Goal: Navigation & Orientation: Understand site structure

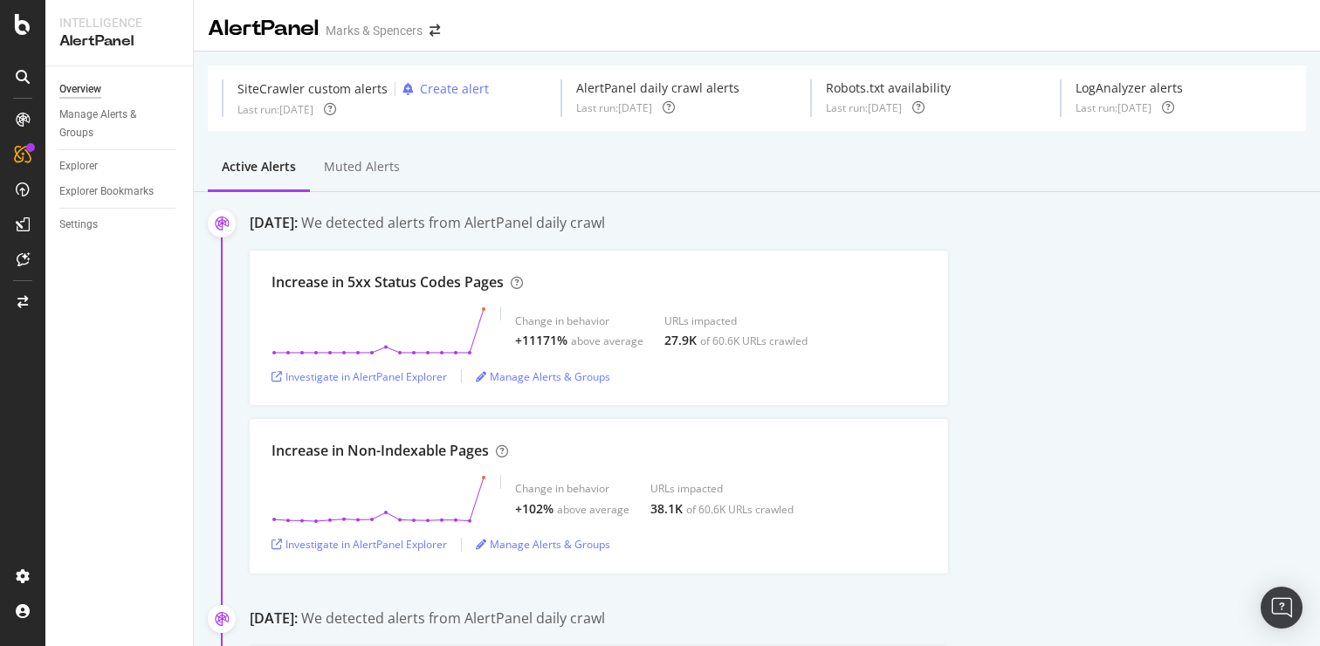
click at [17, 36] on div at bounding box center [22, 323] width 45 height 646
click at [26, 16] on icon at bounding box center [23, 24] width 16 height 21
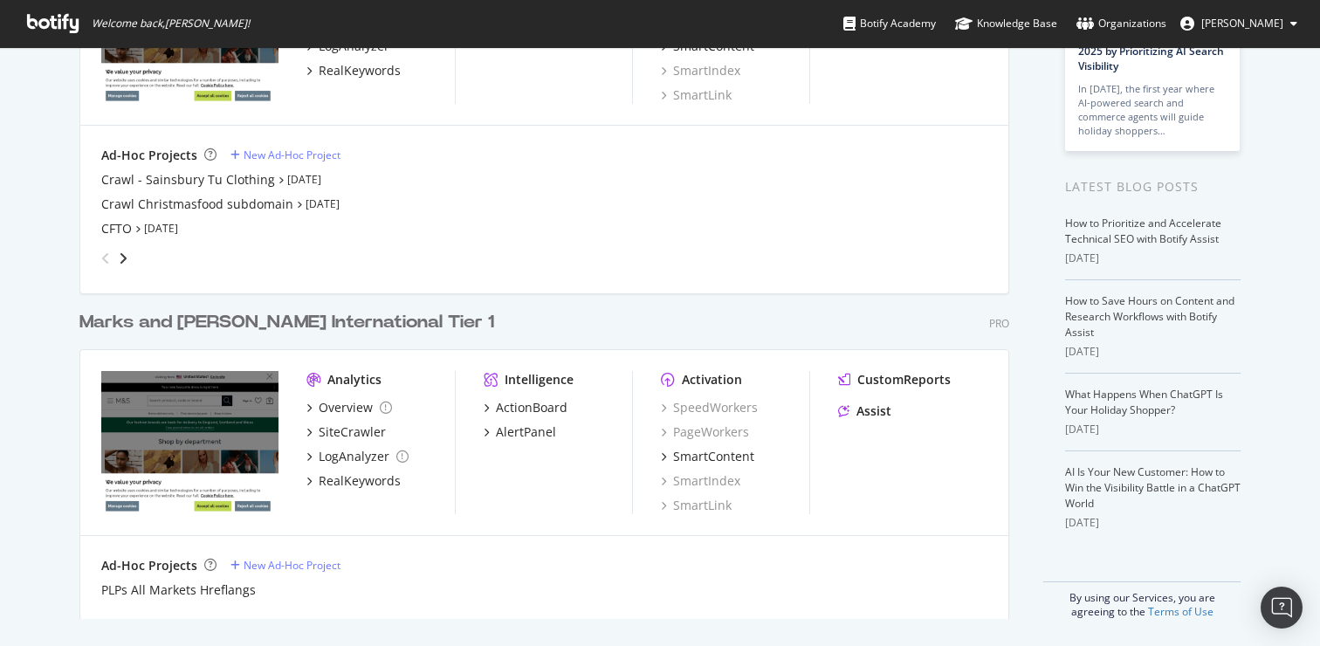
scroll to position [232, 0]
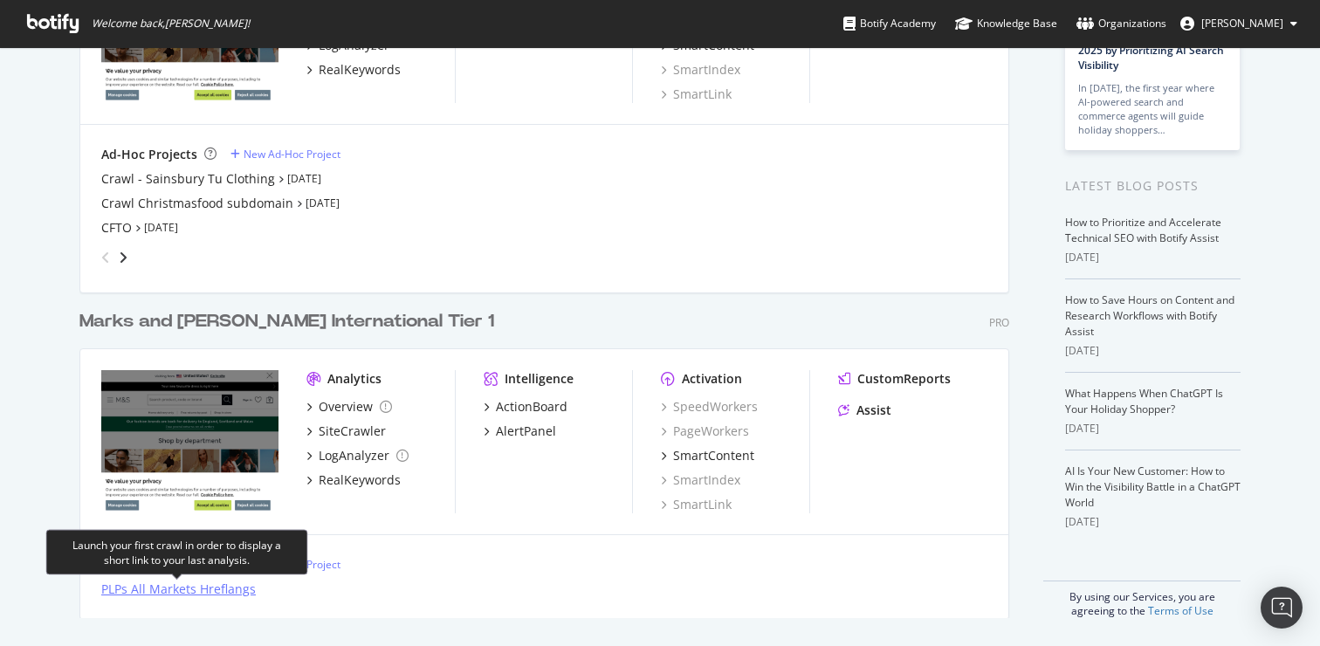
click at [176, 587] on div "PLPs All Markets Hreflangs" at bounding box center [178, 588] width 154 height 17
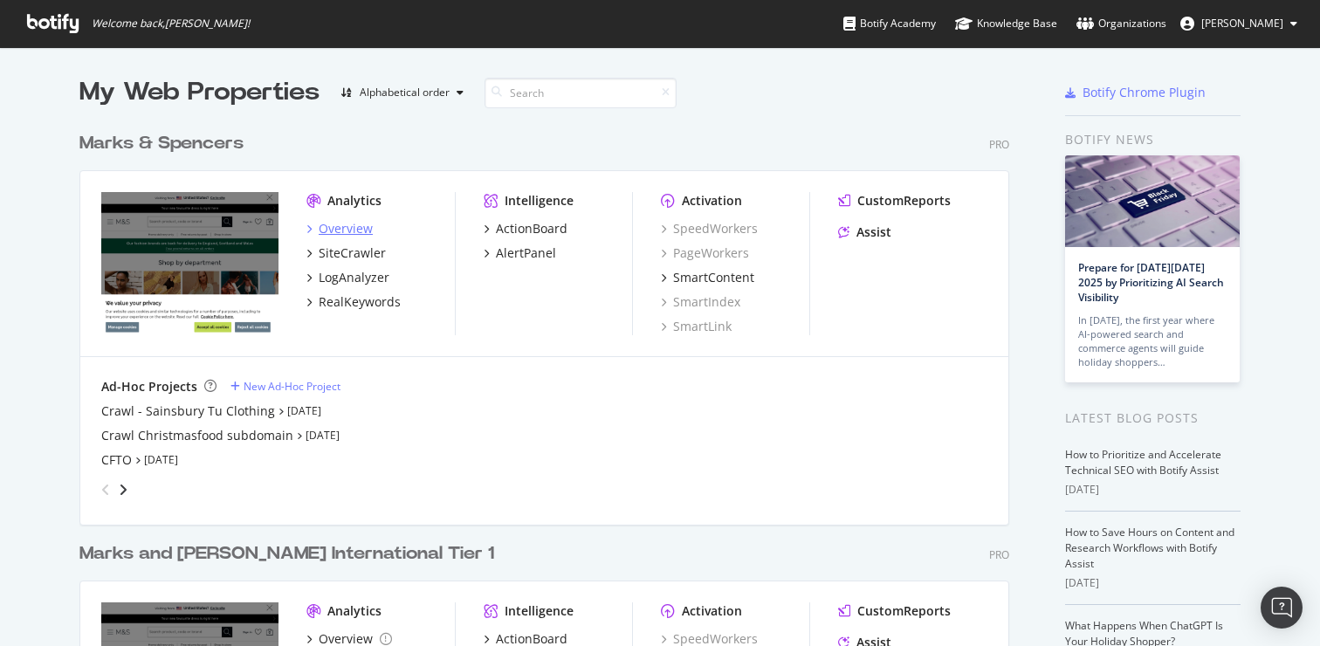
click at [355, 225] on div "Overview" at bounding box center [346, 228] width 54 height 17
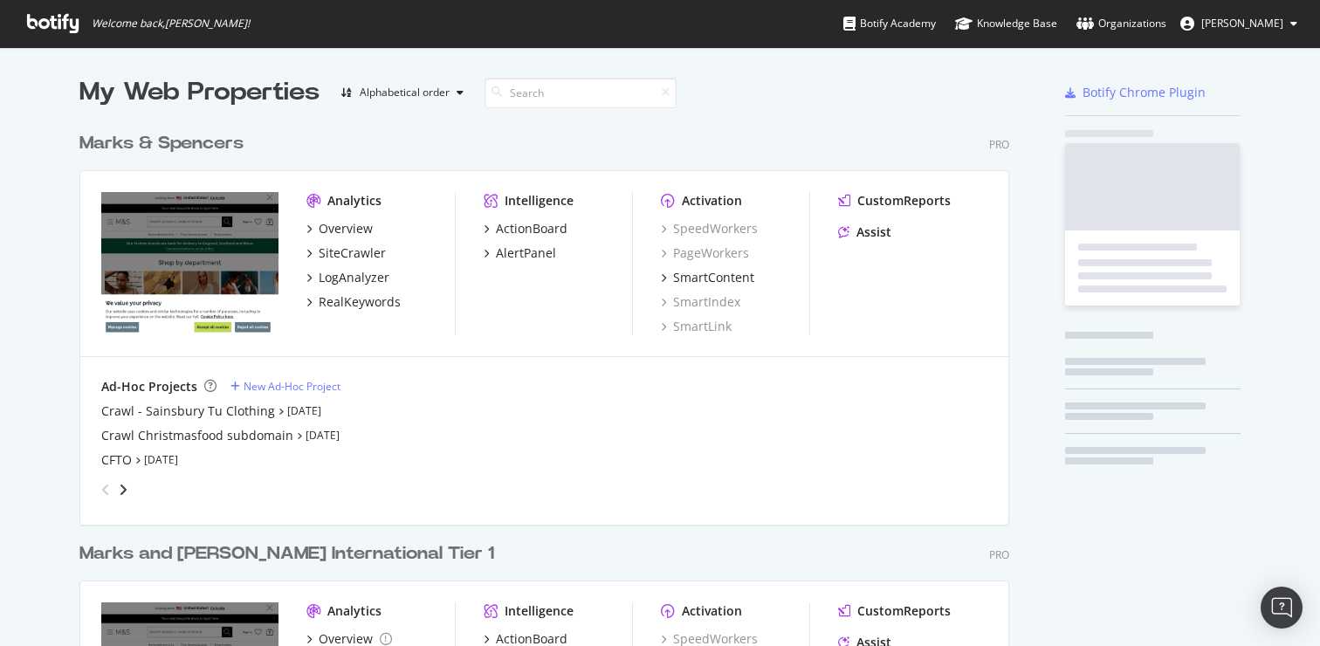
scroll to position [646, 1320]
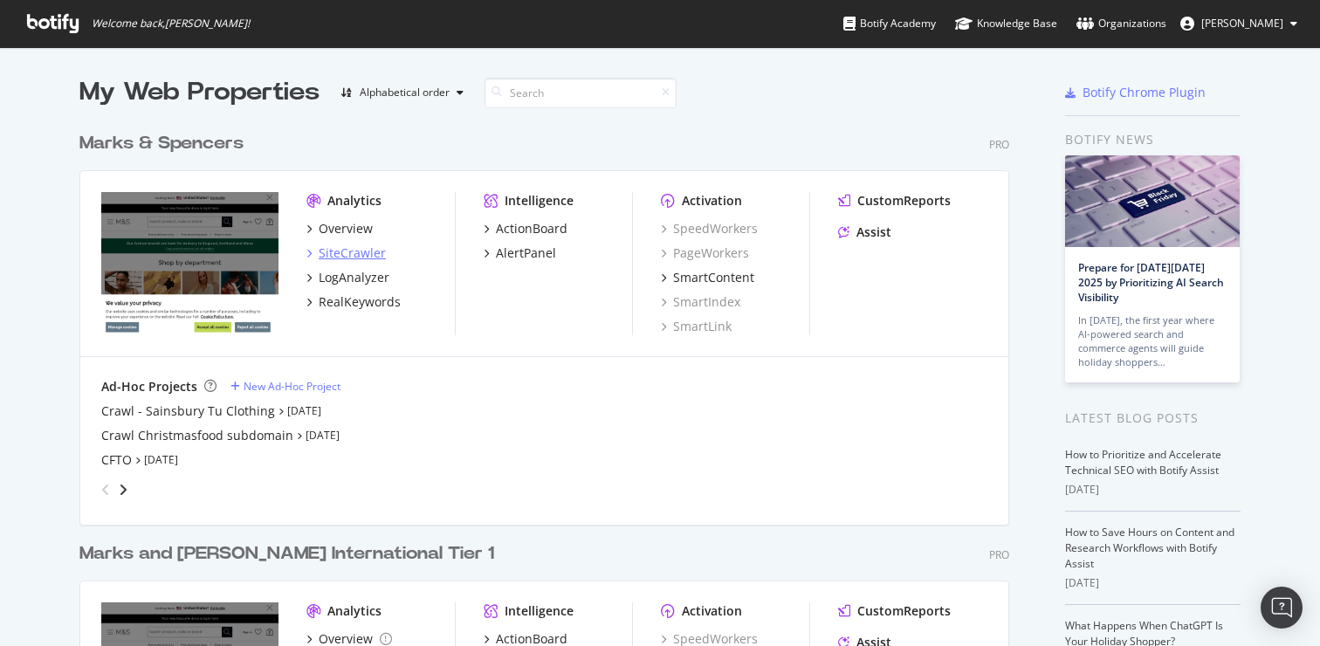
click at [337, 247] on div "SiteCrawler" at bounding box center [352, 252] width 67 height 17
click at [125, 493] on icon "angle-right" at bounding box center [123, 490] width 9 height 14
click at [97, 483] on div "angle-left" at bounding box center [105, 490] width 23 height 28
click at [131, 488] on div "grid" at bounding box center [540, 486] width 893 height 35
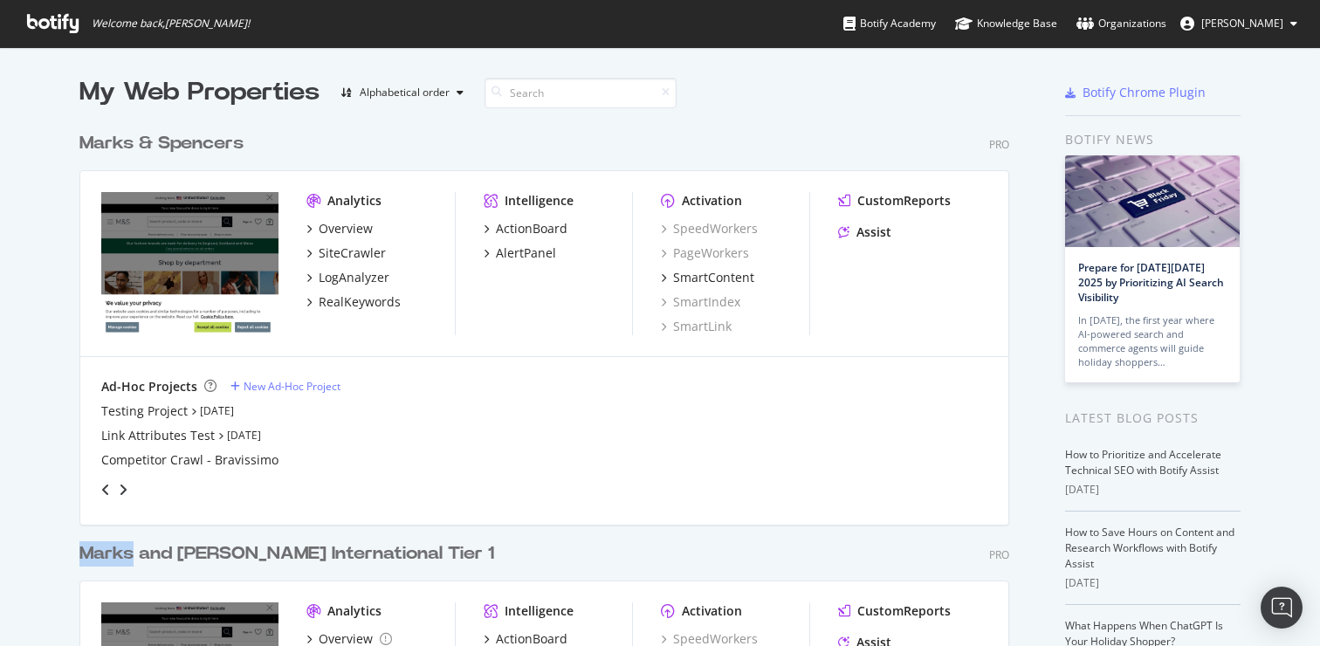
click at [131, 488] on div "grid" at bounding box center [540, 486] width 893 height 35
click at [120, 487] on icon "angle-right" at bounding box center [123, 490] width 9 height 14
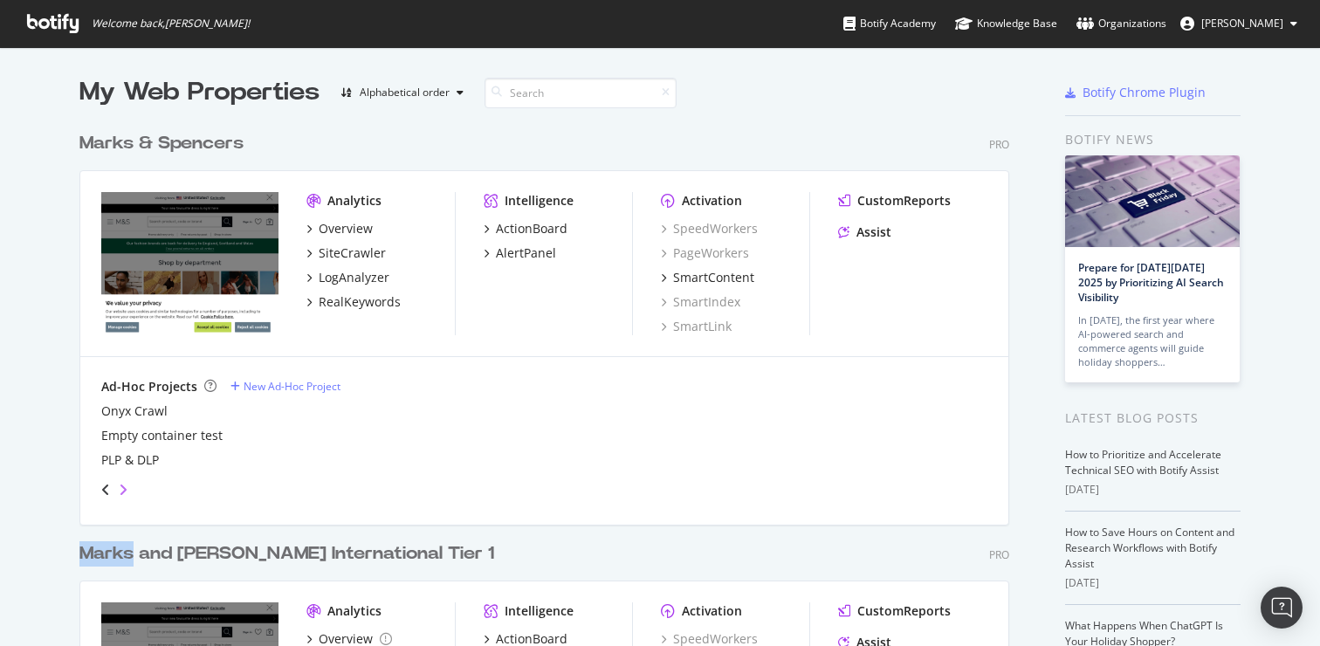
click at [120, 487] on icon "angle-right" at bounding box center [123, 490] width 9 height 14
click at [97, 484] on div "angle-left" at bounding box center [105, 490] width 23 height 28
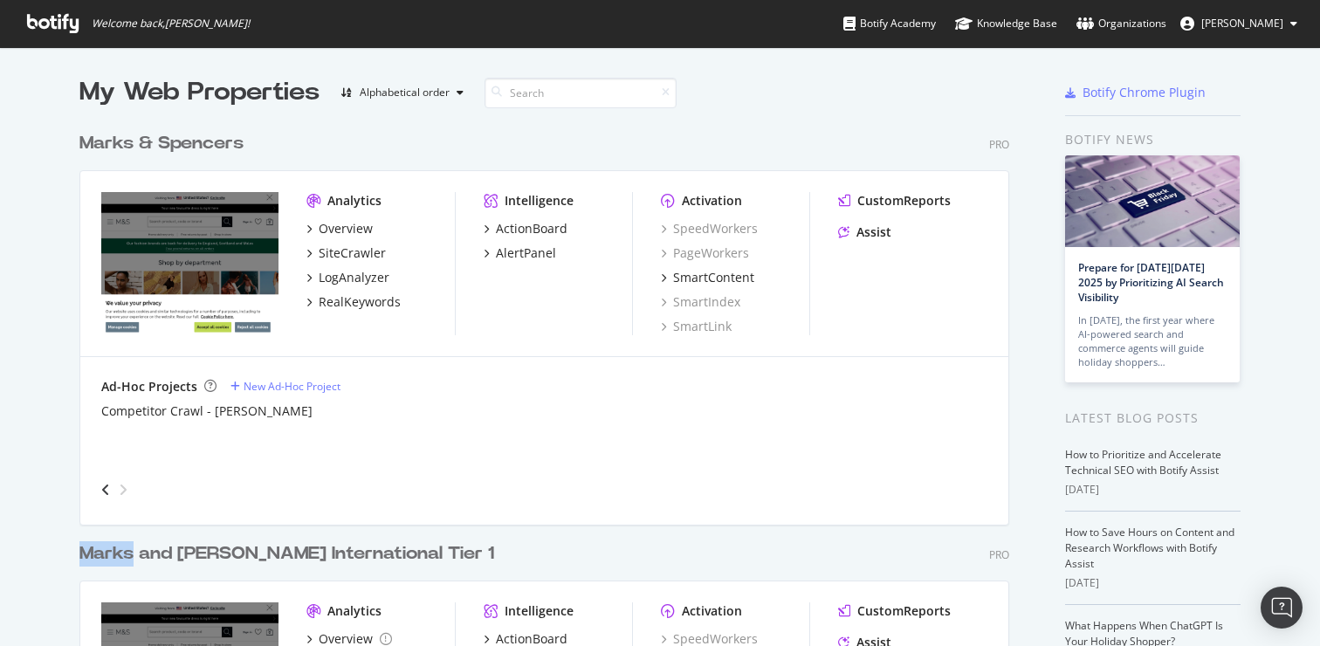
click at [97, 484] on div "angle-left" at bounding box center [105, 490] width 23 height 28
click at [102, 486] on icon "angle-left" at bounding box center [105, 490] width 9 height 14
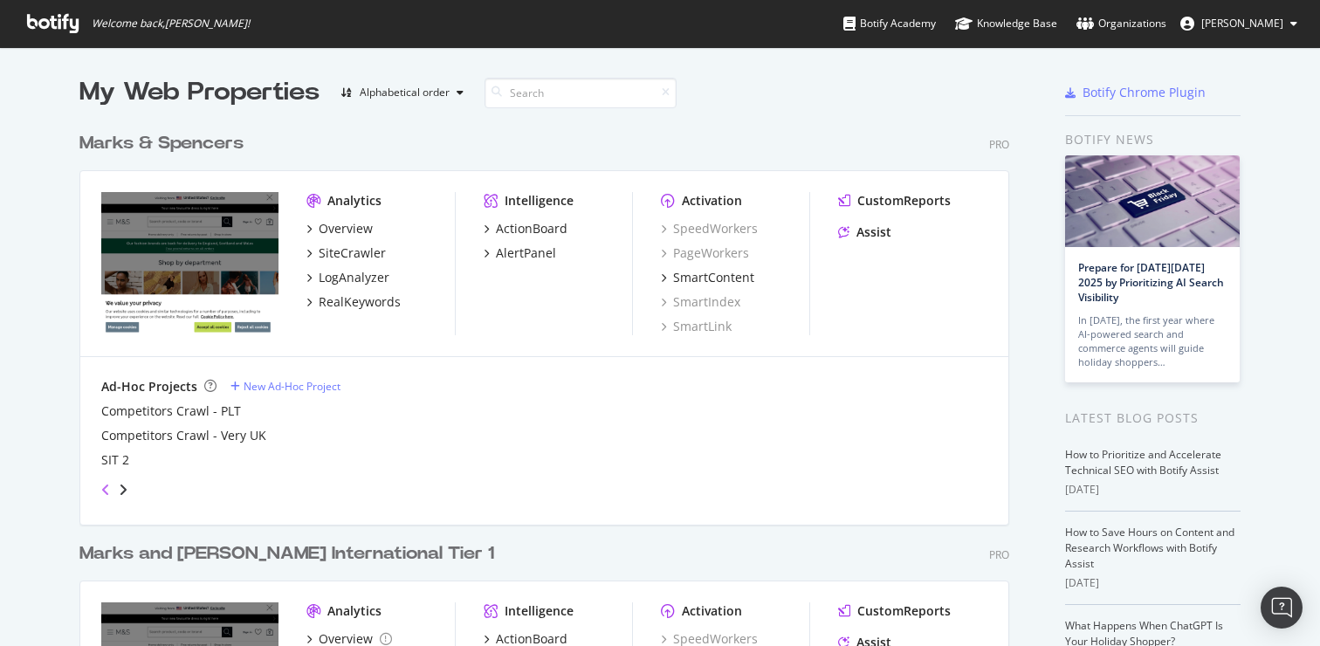
click at [102, 486] on icon "angle-left" at bounding box center [105, 490] width 9 height 14
click at [106, 492] on icon "angle-left" at bounding box center [105, 490] width 9 height 14
